Goal: Find specific page/section: Find specific page/section

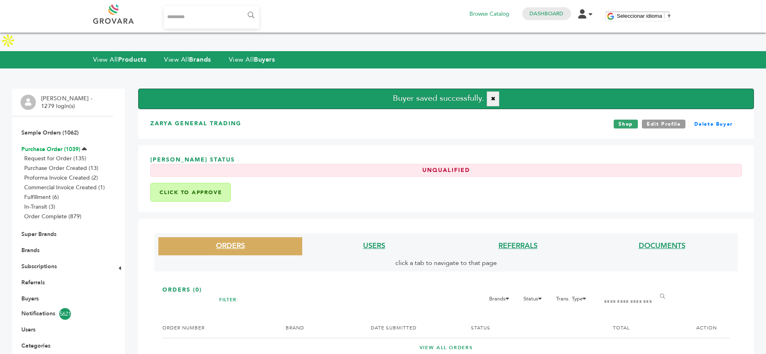
click at [48, 146] on link "Purchase Order (1039)" at bounding box center [50, 150] width 59 height 8
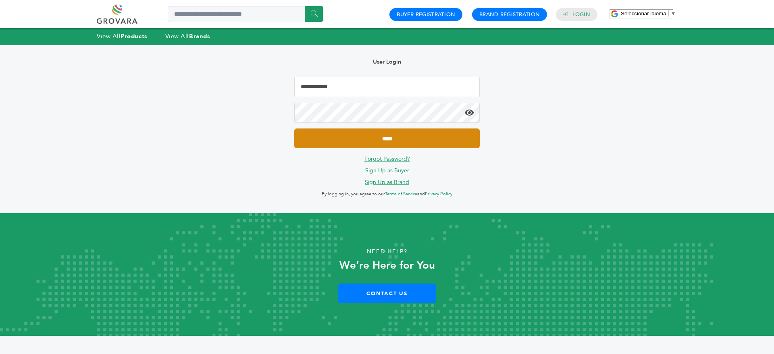
type input "**********"
click at [351, 140] on input "*****" at bounding box center [386, 139] width 185 height 20
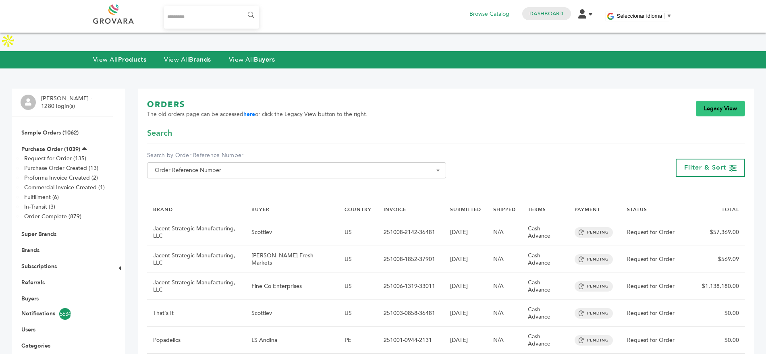
click at [716, 101] on link "Legacy View" at bounding box center [720, 109] width 49 height 16
